Goal: Information Seeking & Learning: Learn about a topic

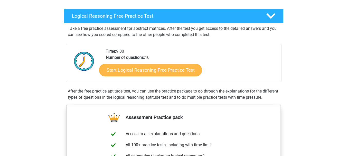
scroll to position [77, 0]
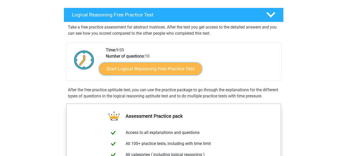
click at [117, 71] on link "Start Logical Reasoning Free Practice Test" at bounding box center [150, 68] width 103 height 12
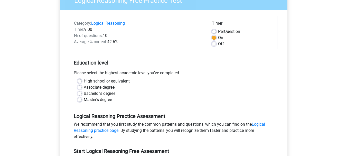
scroll to position [51, 0]
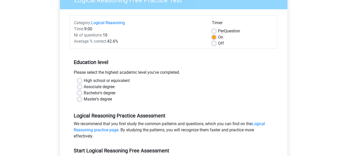
click at [84, 92] on label "Bachelor's degree" at bounding box center [100, 93] width 32 height 6
click at [79, 92] on input "Bachelor's degree" at bounding box center [80, 92] width 4 height 5
radio input "true"
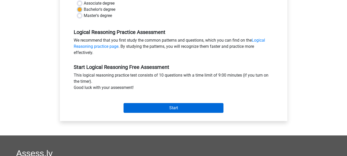
scroll to position [154, 0]
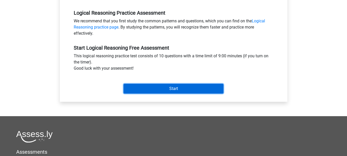
click at [168, 89] on input "Start" at bounding box center [173, 89] width 100 height 10
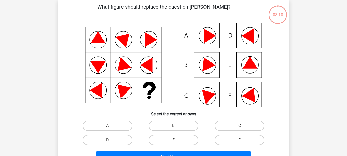
scroll to position [26, 0]
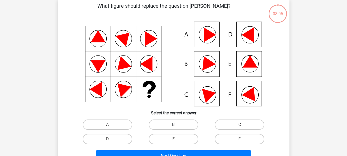
click at [166, 126] on label "B" at bounding box center [174, 124] width 50 height 10
click at [173, 126] on input "B" at bounding box center [174, 126] width 3 height 3
radio input "true"
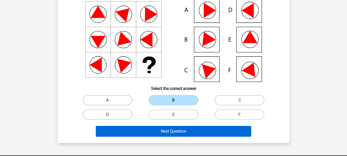
scroll to position [51, 0]
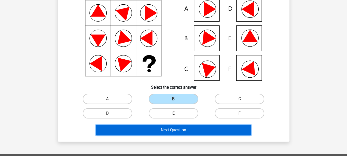
click at [174, 132] on button "Next Question" at bounding box center [173, 130] width 155 height 11
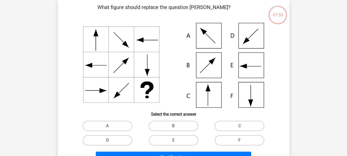
scroll to position [26, 0]
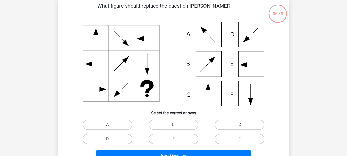
drag, startPoint x: 205, startPoint y: 92, endPoint x: 205, endPoint y: 111, distance: 18.7
click at [205, 93] on icon at bounding box center [173, 64] width 207 height 85
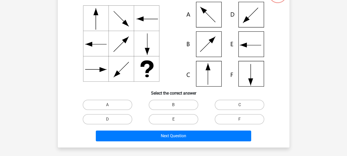
scroll to position [51, 0]
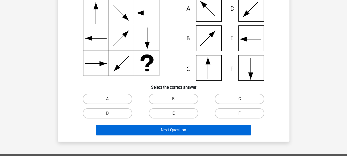
drag, startPoint x: 227, startPoint y: 112, endPoint x: 208, endPoint y: 127, distance: 24.1
click at [223, 115] on label "F" at bounding box center [240, 113] width 50 height 10
click at [240, 115] on input "F" at bounding box center [241, 114] width 3 height 3
radio input "true"
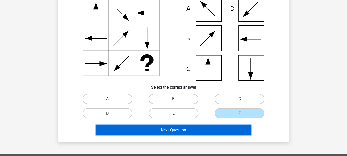
click at [205, 129] on button "Next Question" at bounding box center [173, 130] width 155 height 11
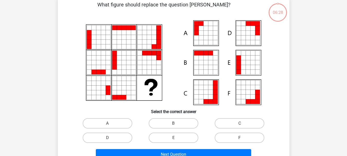
scroll to position [24, 0]
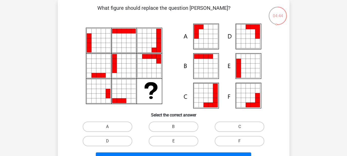
click at [248, 36] on icon at bounding box center [247, 36] width 5 height 5
drag, startPoint x: 110, startPoint y: 141, endPoint x: 117, endPoint y: 141, distance: 7.2
click at [112, 132] on div "D" at bounding box center [108, 126] width 62 height 10
click at [115, 141] on label "D" at bounding box center [108, 141] width 50 height 10
click at [111, 141] on input "D" at bounding box center [108, 142] width 3 height 3
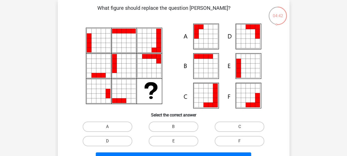
radio input "true"
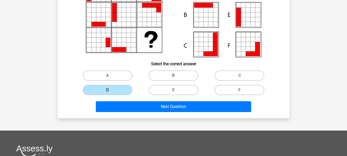
scroll to position [75, 0]
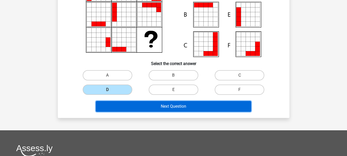
click at [146, 106] on button "Next Question" at bounding box center [173, 106] width 155 height 11
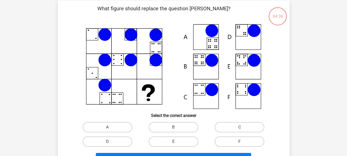
scroll to position [23, 0]
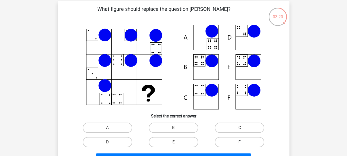
drag, startPoint x: 232, startPoint y: 145, endPoint x: 232, endPoint y: 141, distance: 3.9
click at [232, 144] on label "F" at bounding box center [240, 142] width 50 height 10
click at [240, 144] on input "F" at bounding box center [241, 143] width 3 height 3
radio input "true"
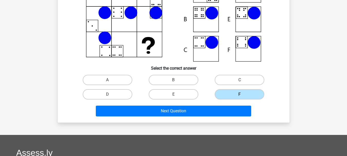
scroll to position [74, 0]
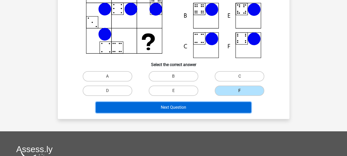
click at [198, 110] on button "Next Question" at bounding box center [173, 107] width 155 height 11
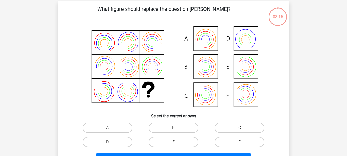
scroll to position [24, 0]
